Goal: Task Accomplishment & Management: Manage account settings

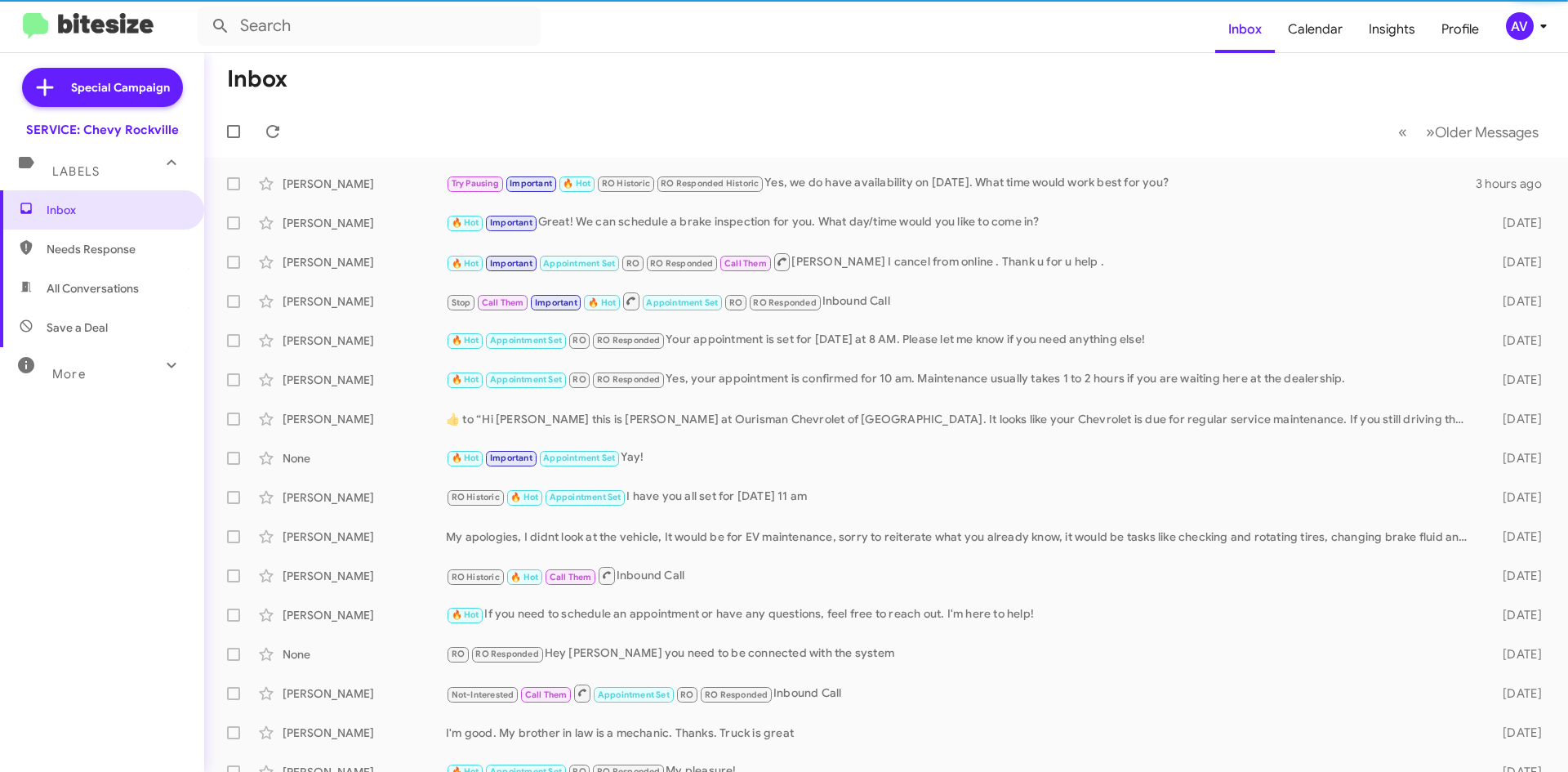
click at [1521, 29] on div "AV" at bounding box center [1519, 26] width 27 height 28
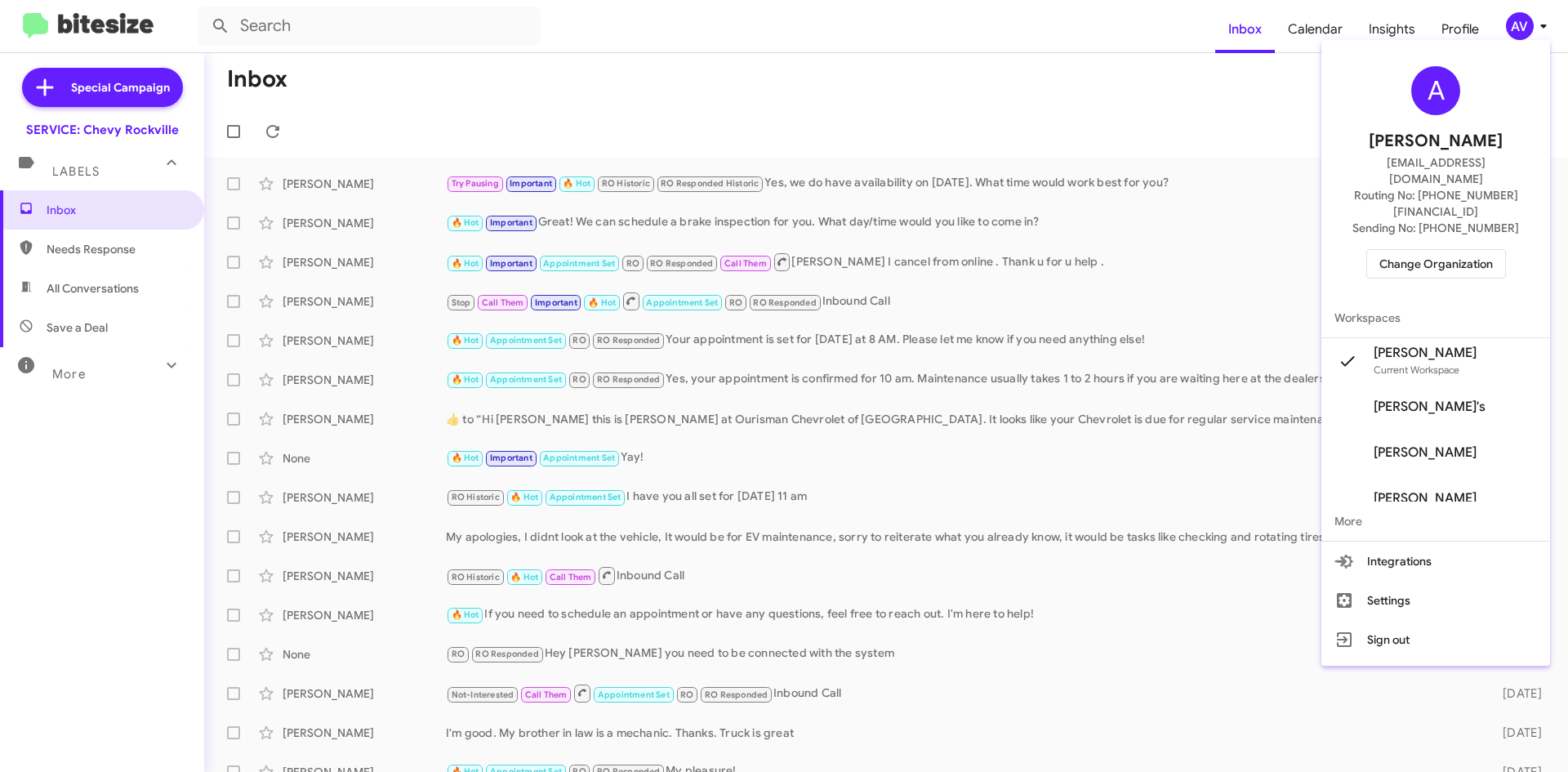
click at [1433, 250] on span "Change Organization" at bounding box center [1436, 263] width 113 height 28
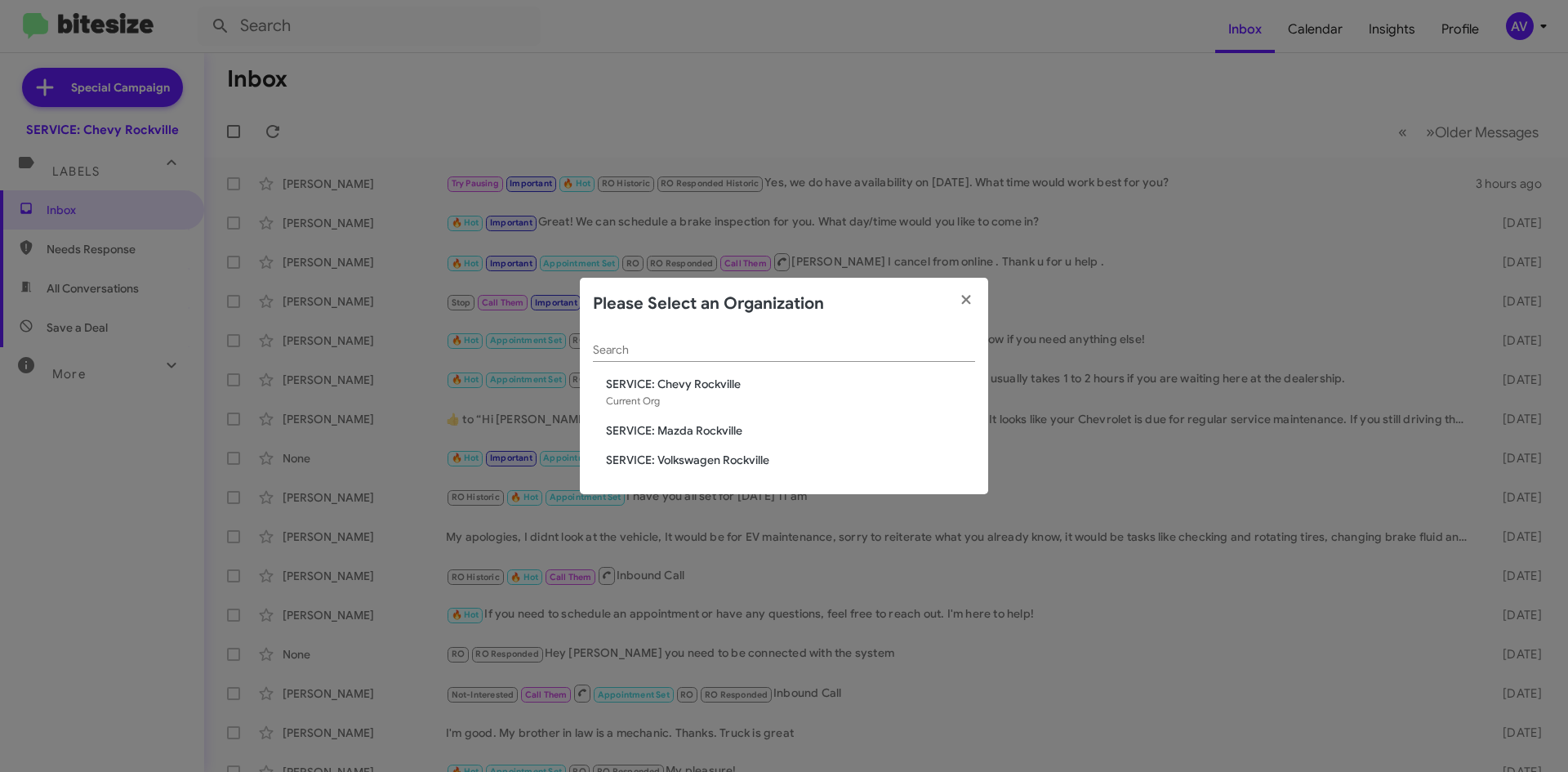
click at [679, 466] on span "SERVICE: Volkswagen Rockville" at bounding box center [790, 460] width 369 height 17
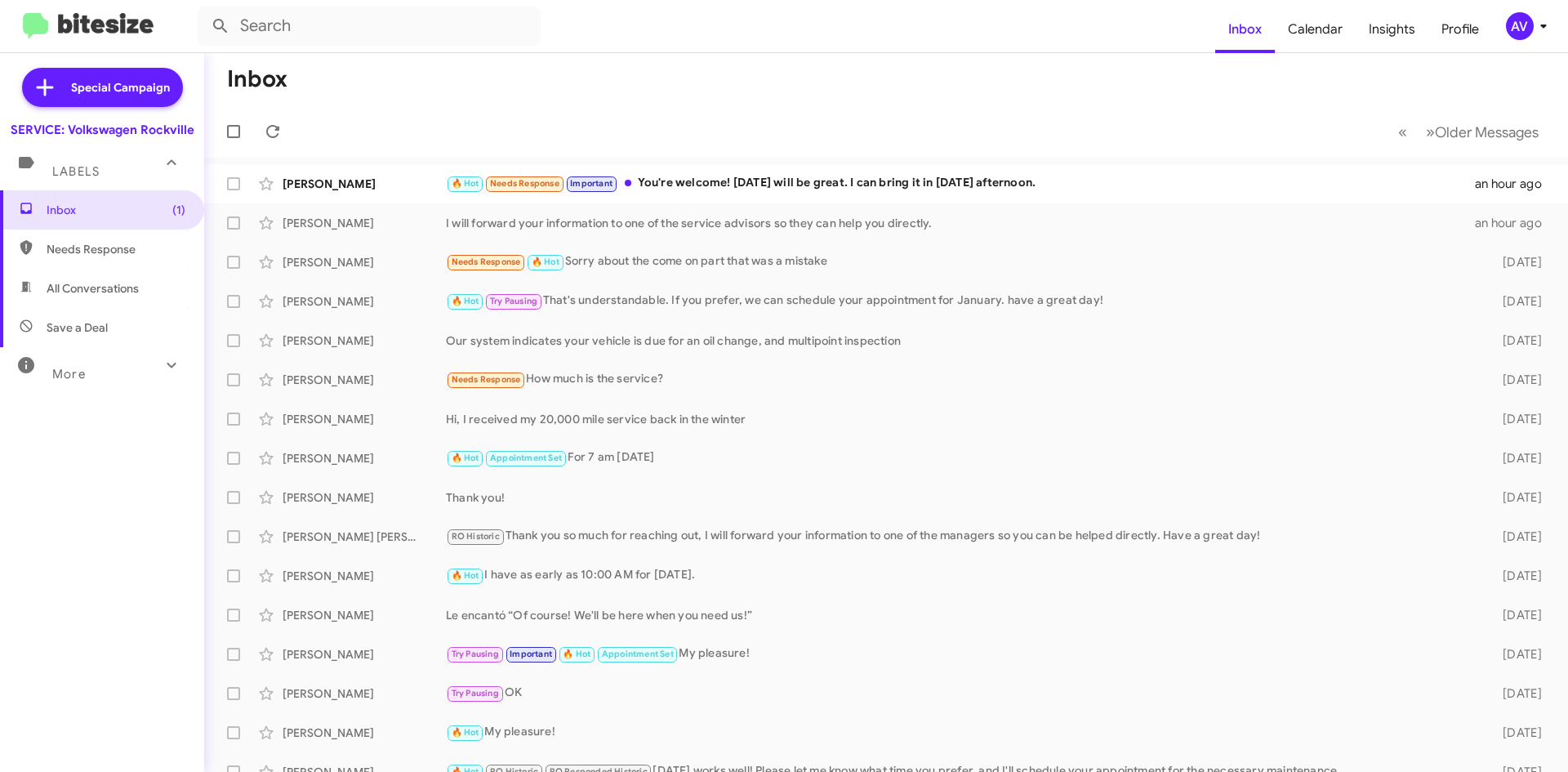
click at [1508, 24] on div "AV" at bounding box center [1519, 26] width 27 height 28
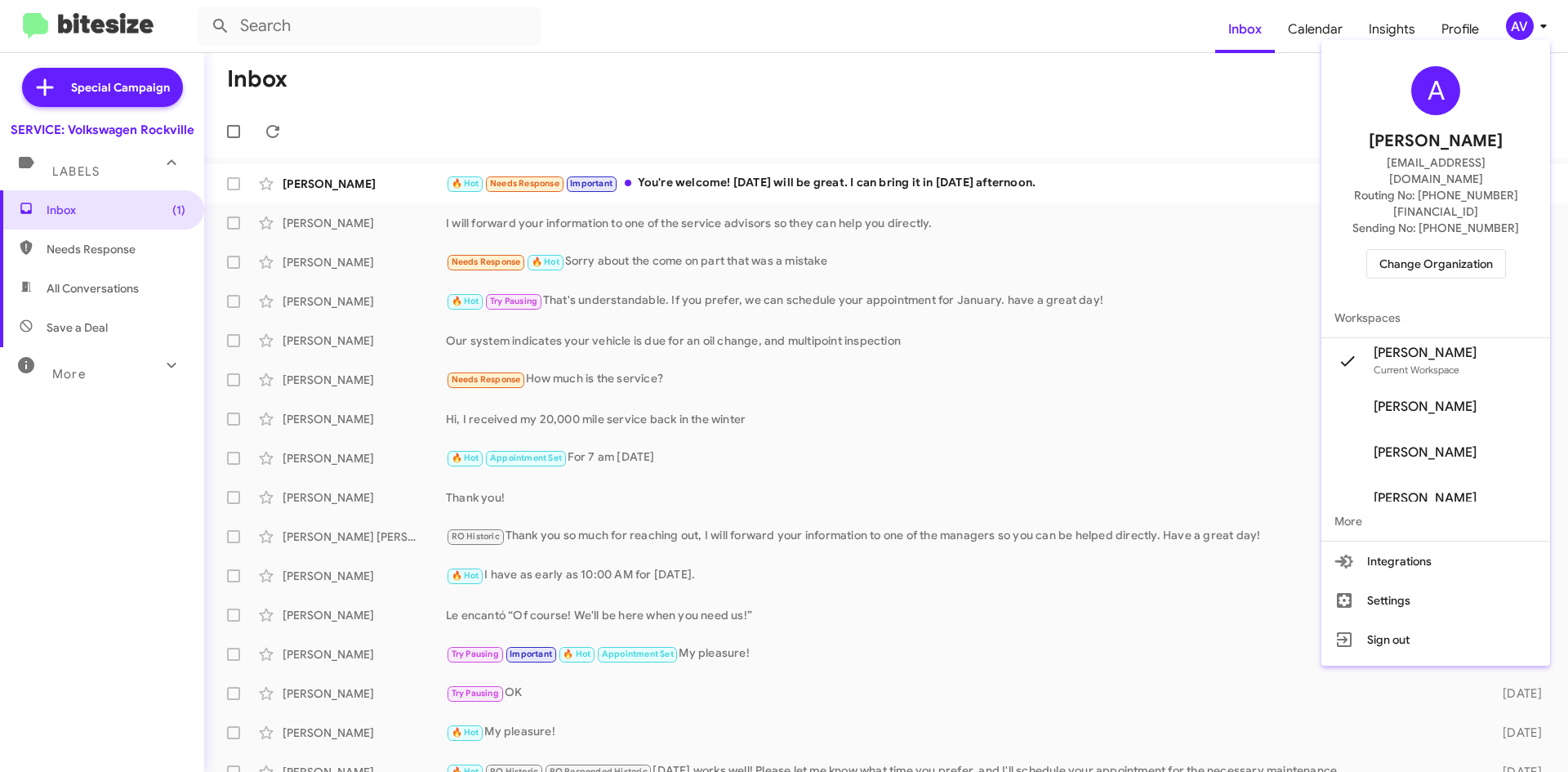
click at [1442, 250] on span "Change Organization" at bounding box center [1436, 263] width 113 height 28
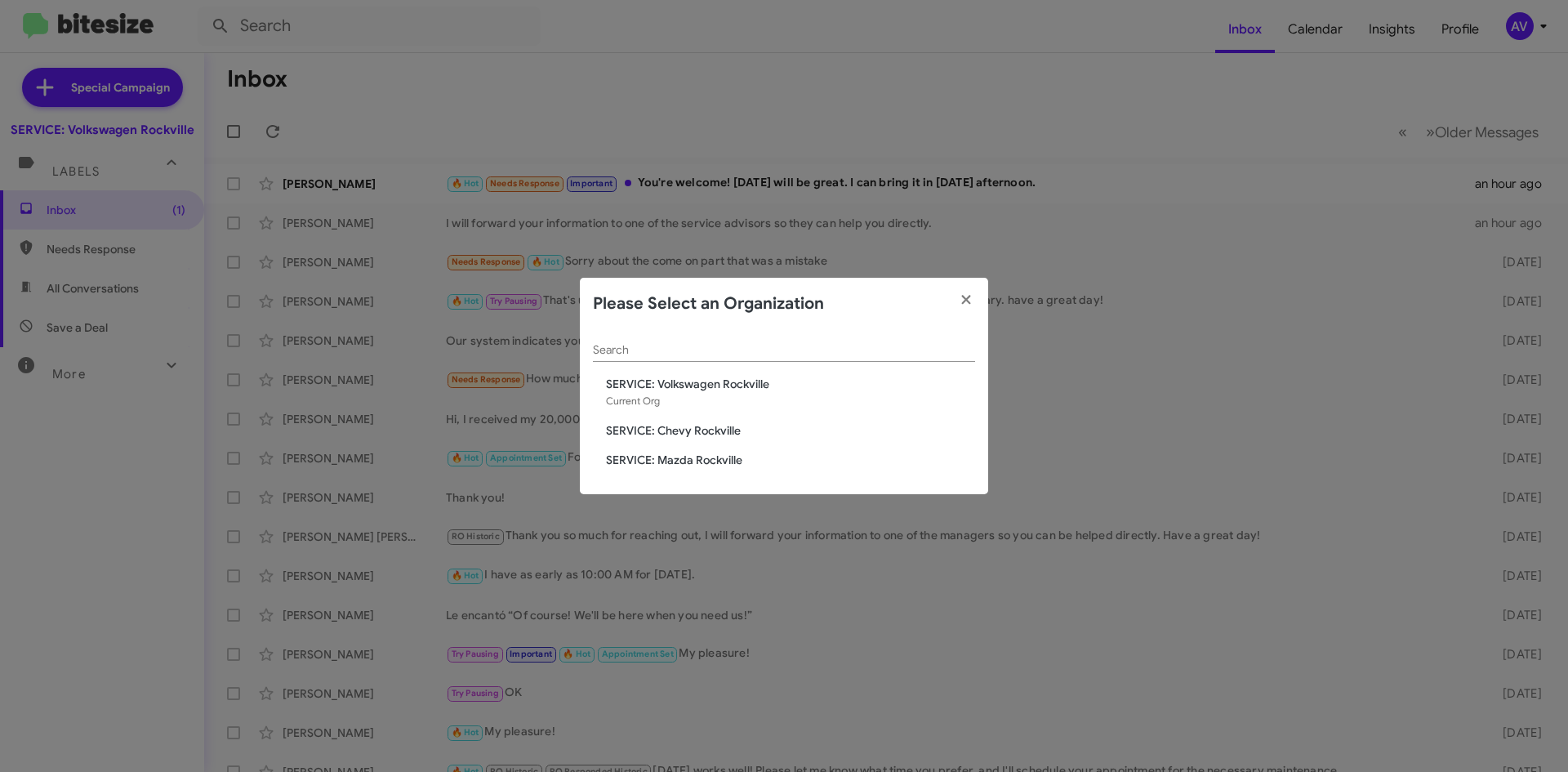
click at [714, 460] on span "SERVICE: Mazda Rockville" at bounding box center [790, 460] width 369 height 17
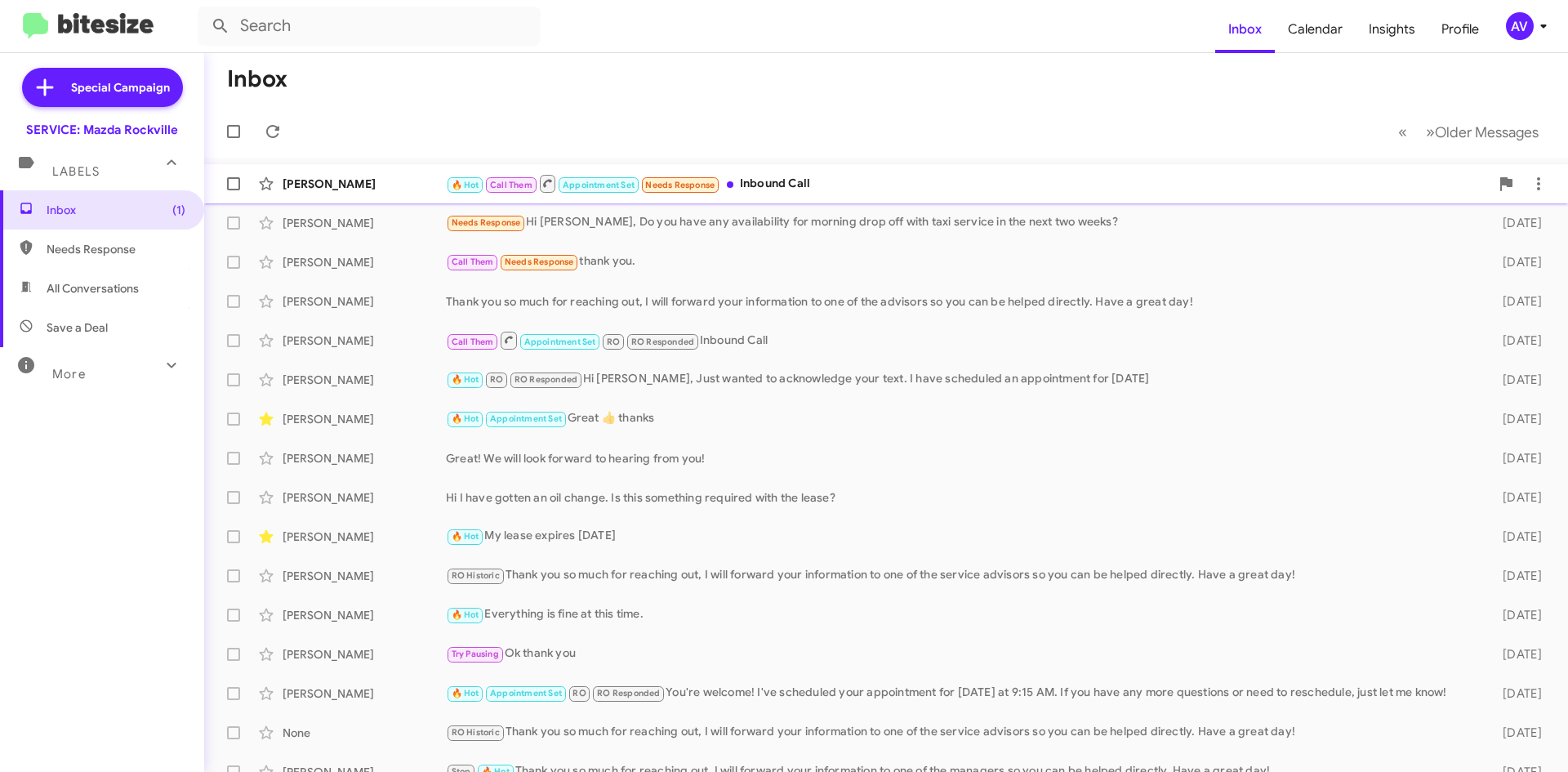
click at [778, 176] on div "🔥 Hot Call Them Appointment Set Needs Response Inbound Call" at bounding box center [967, 183] width 1043 height 20
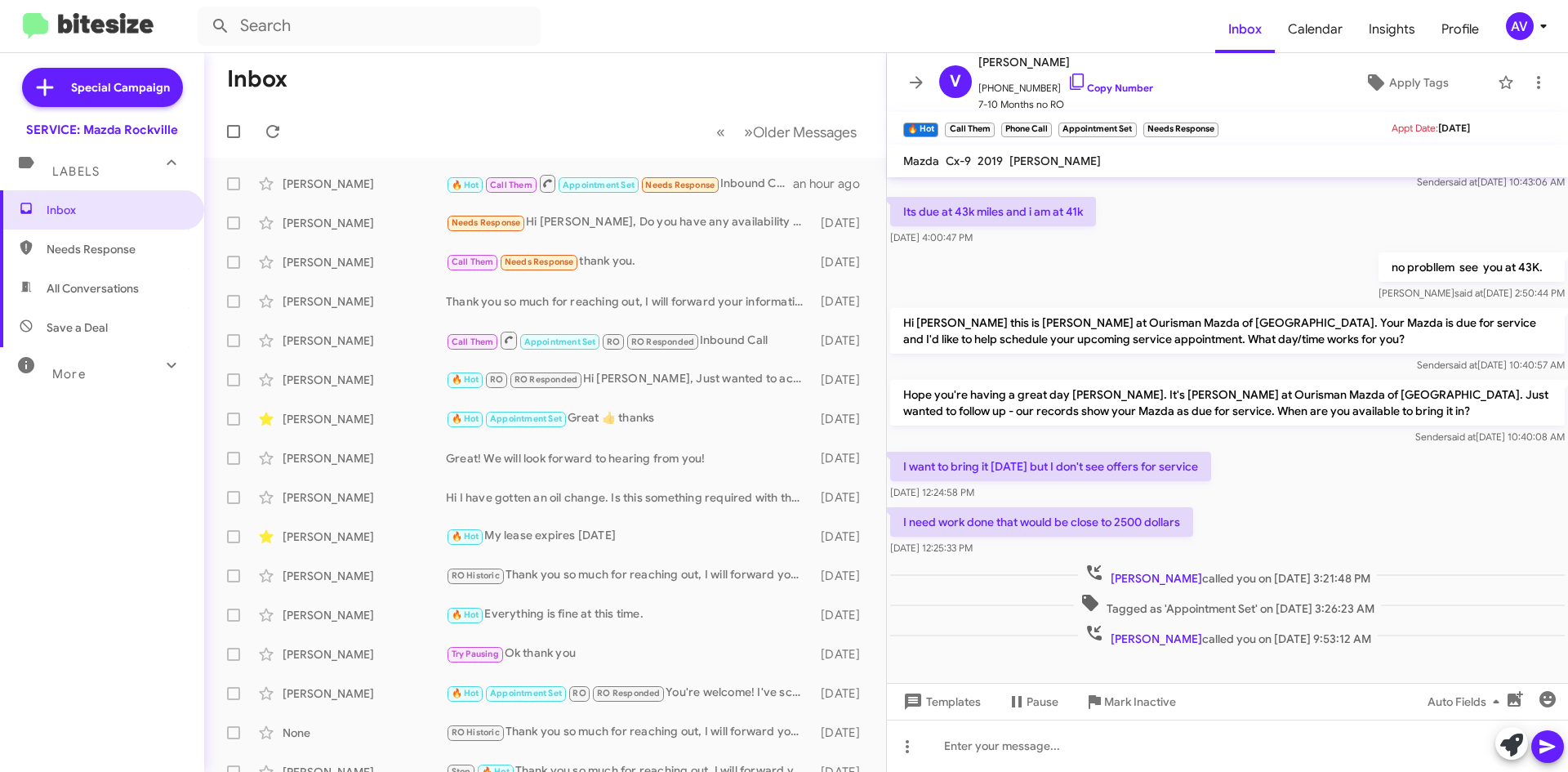
scroll to position [222, 0]
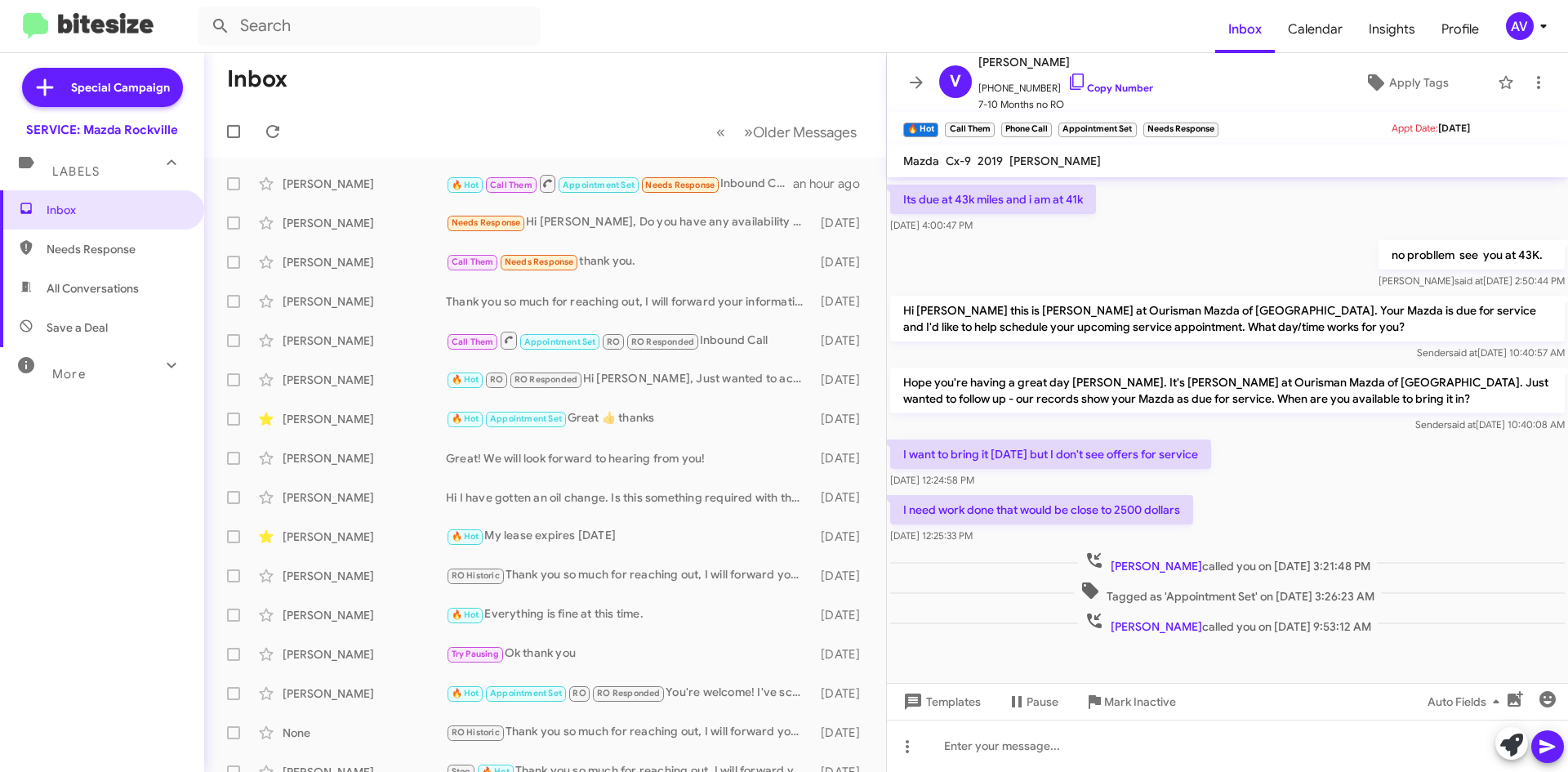
click at [1530, 33] on div "AV" at bounding box center [1519, 26] width 27 height 28
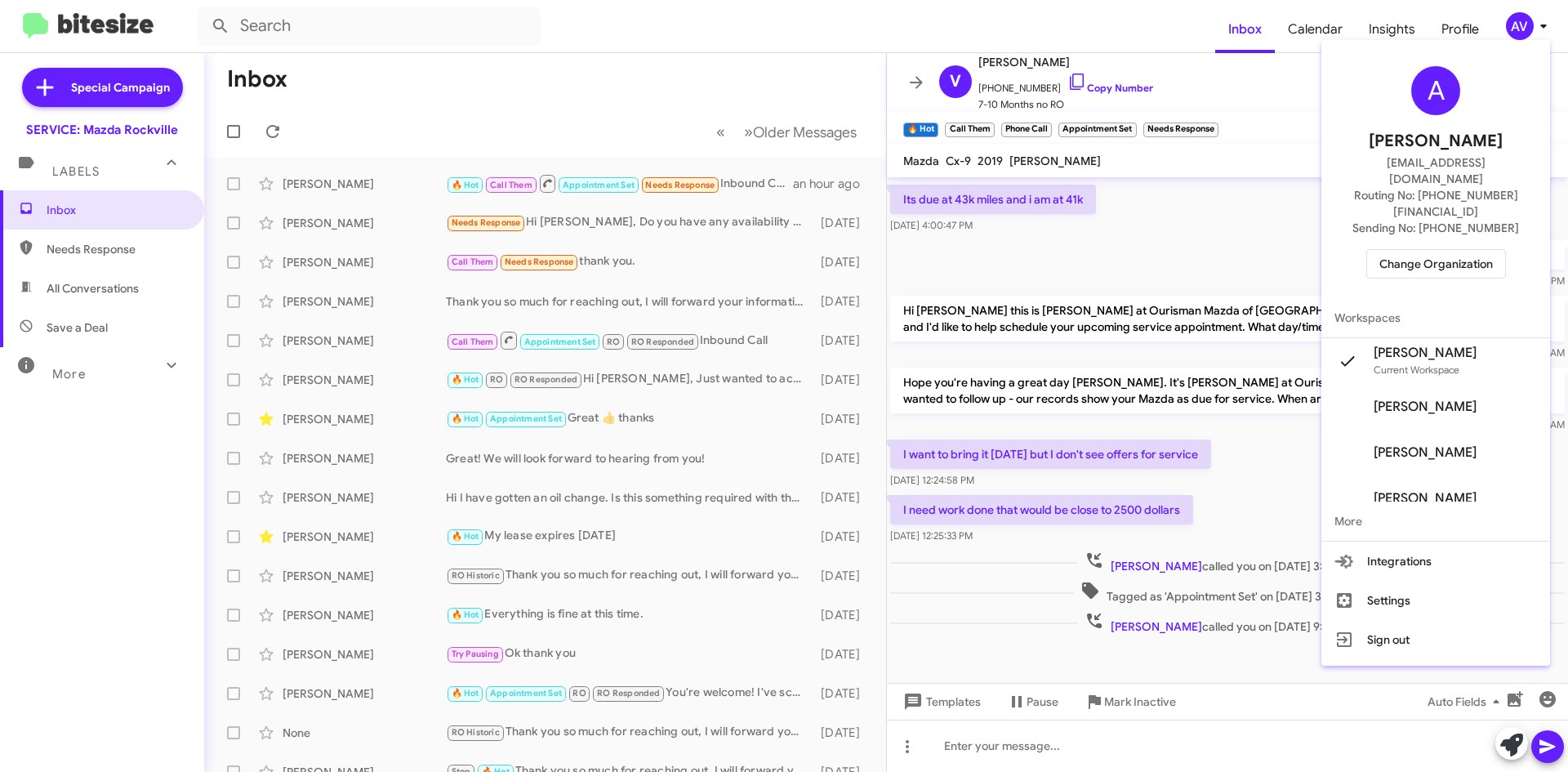
click at [1475, 250] on span "Change Organization" at bounding box center [1436, 263] width 113 height 28
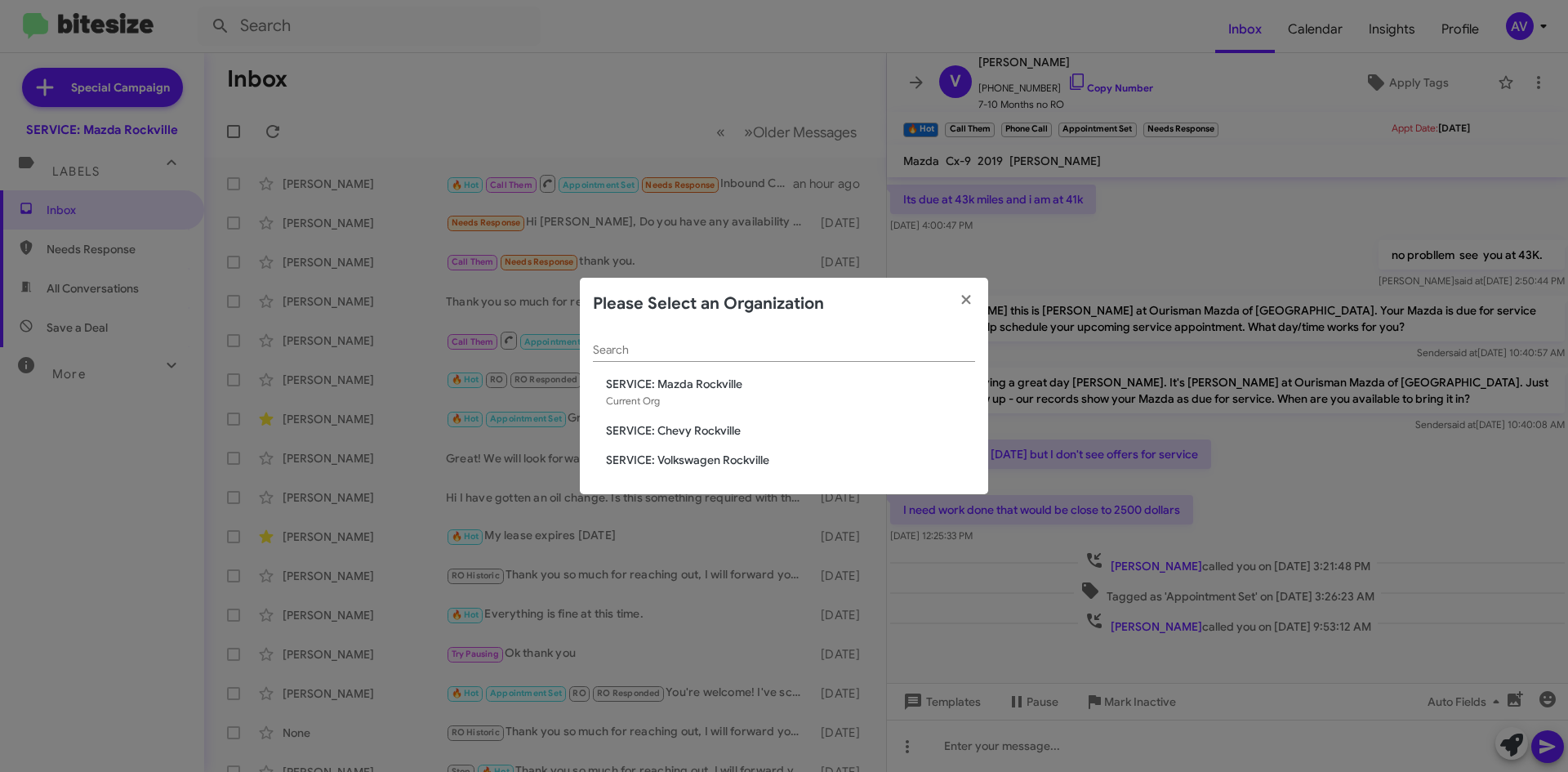
click at [682, 429] on span "SERVICE: Chevy Rockville" at bounding box center [790, 431] width 369 height 17
